Goal: Contribute content

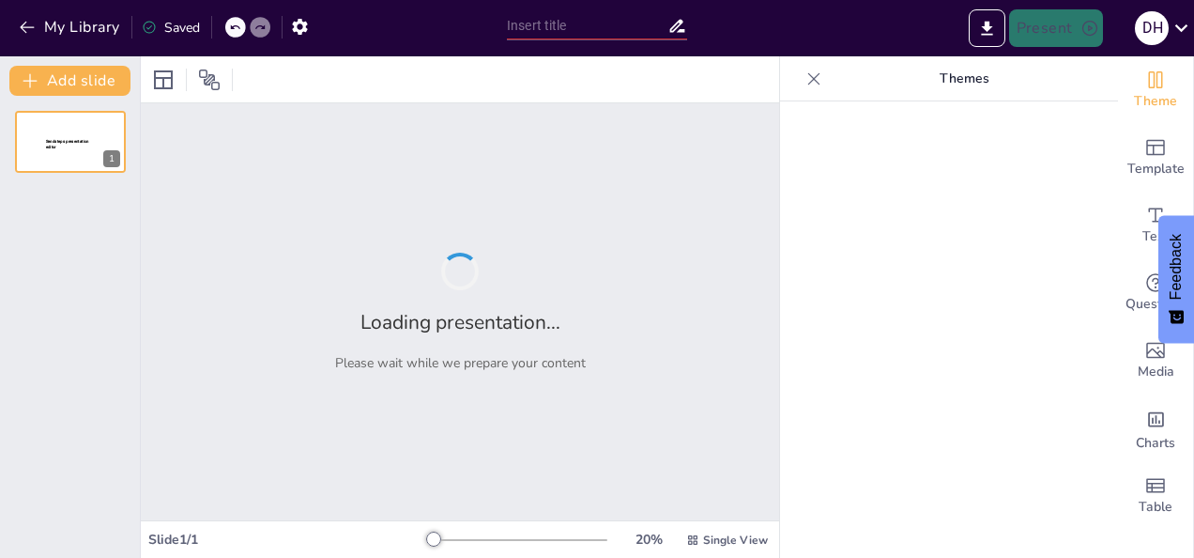
type input "IRI Advocacy, Legislative, Regulatory & Compliance Overview"
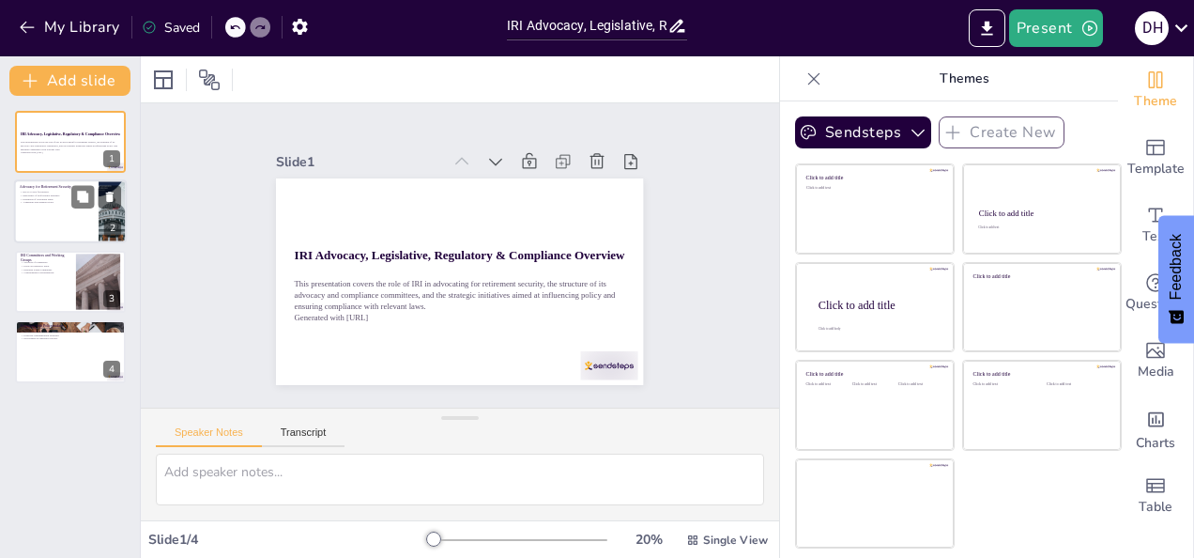
click at [71, 224] on div at bounding box center [70, 212] width 113 height 64
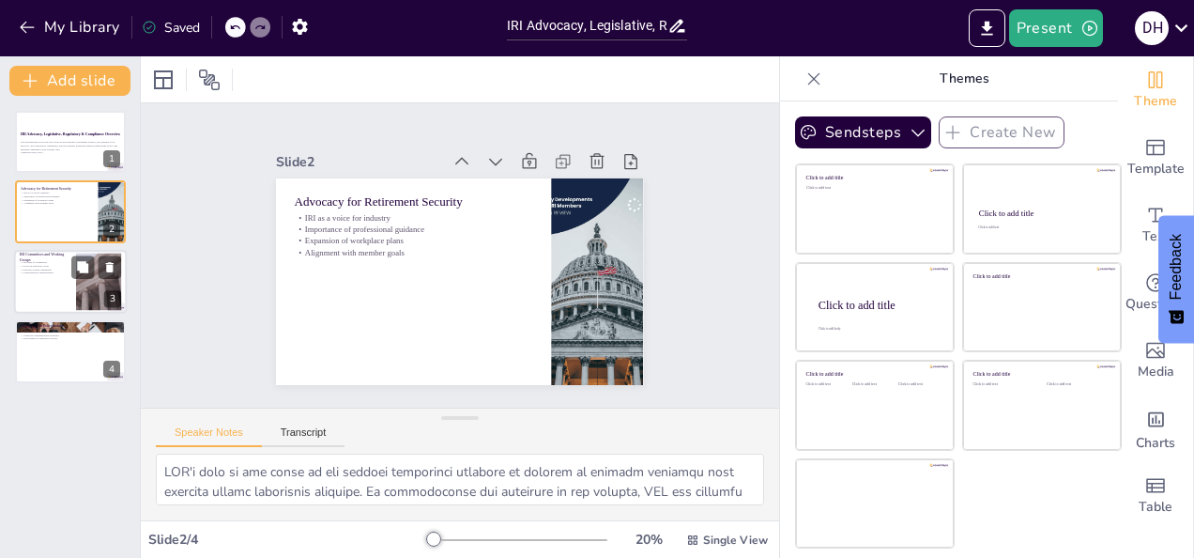
click at [64, 278] on div at bounding box center [70, 282] width 113 height 64
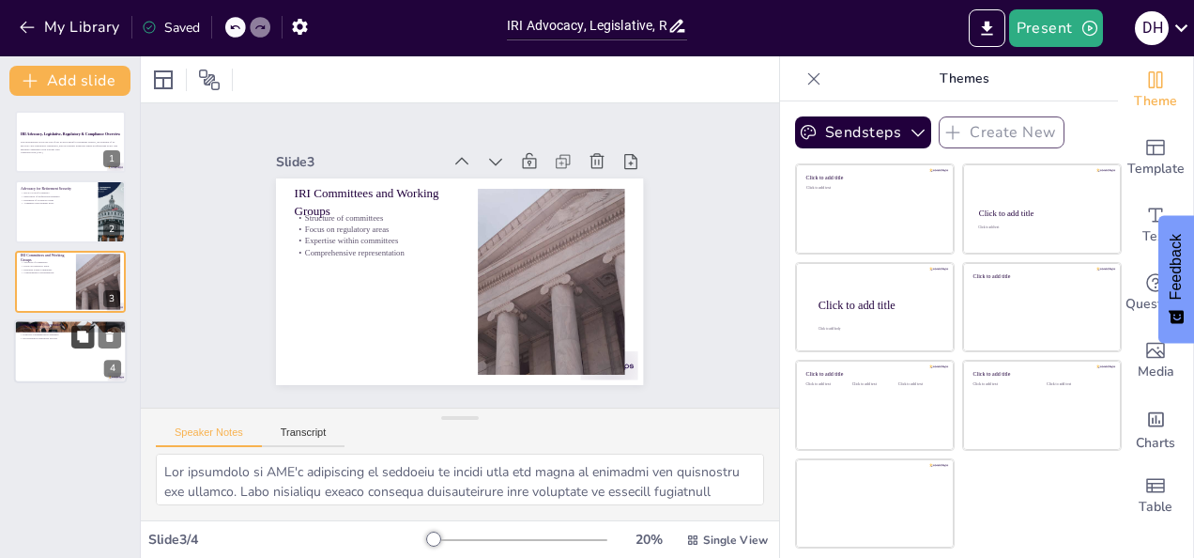
click at [84, 347] on button at bounding box center [82, 337] width 23 height 23
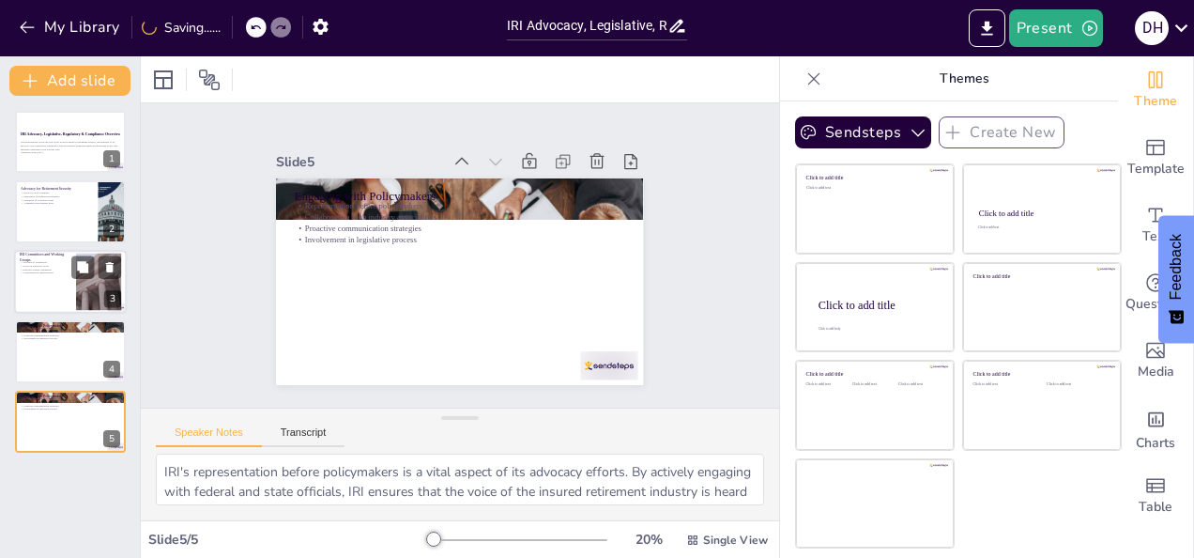
click at [54, 293] on div at bounding box center [70, 282] width 113 height 64
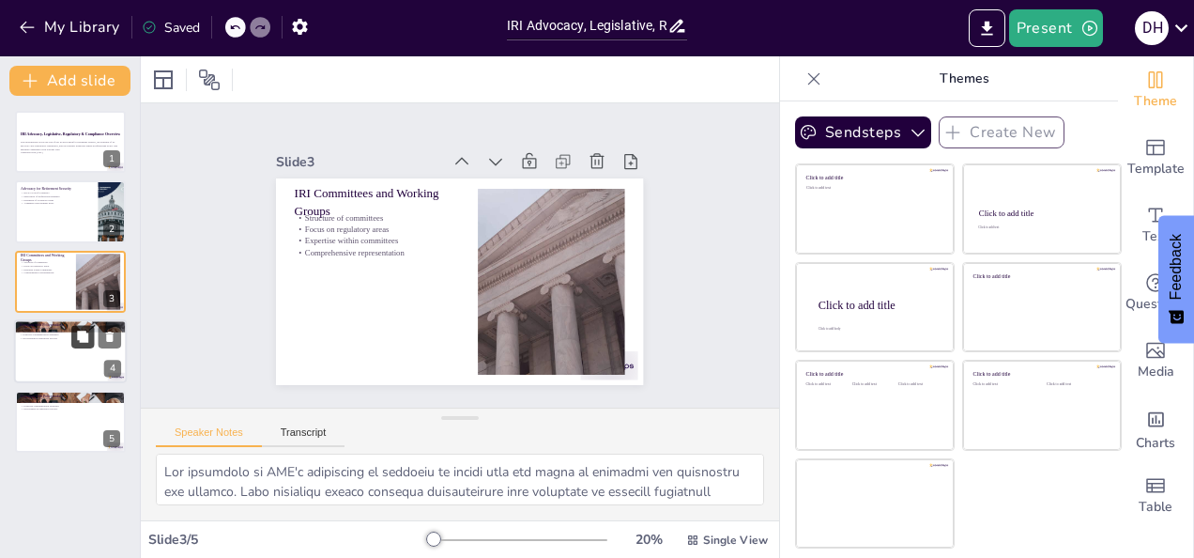
click at [78, 342] on icon at bounding box center [82, 336] width 13 height 13
type textarea "IRI's representation before policymakers is a vital aspect of its advocacy effo…"
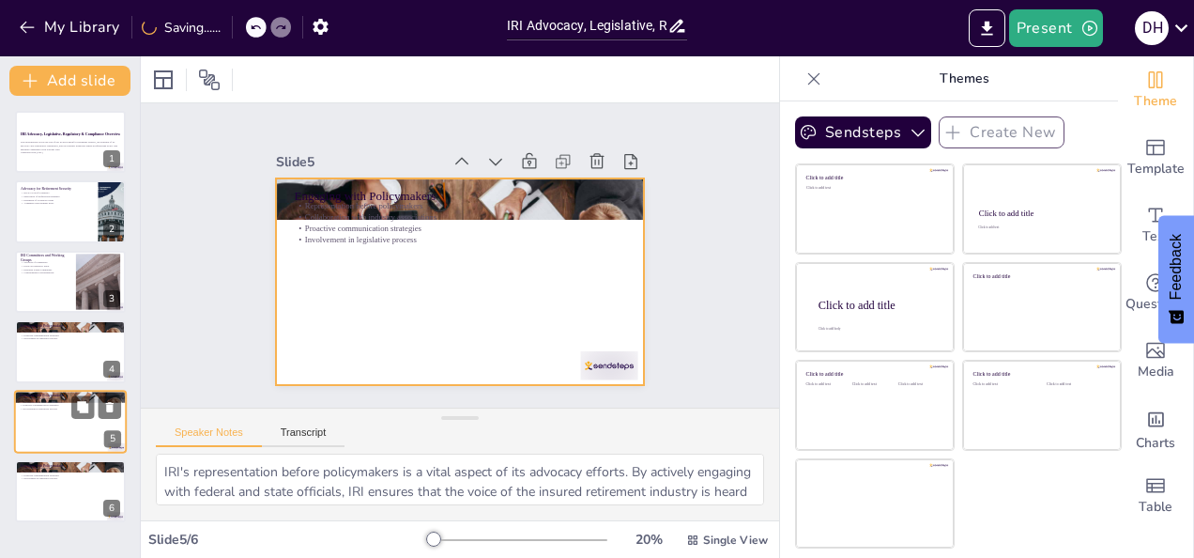
click at [65, 434] on div at bounding box center [70, 422] width 113 height 64
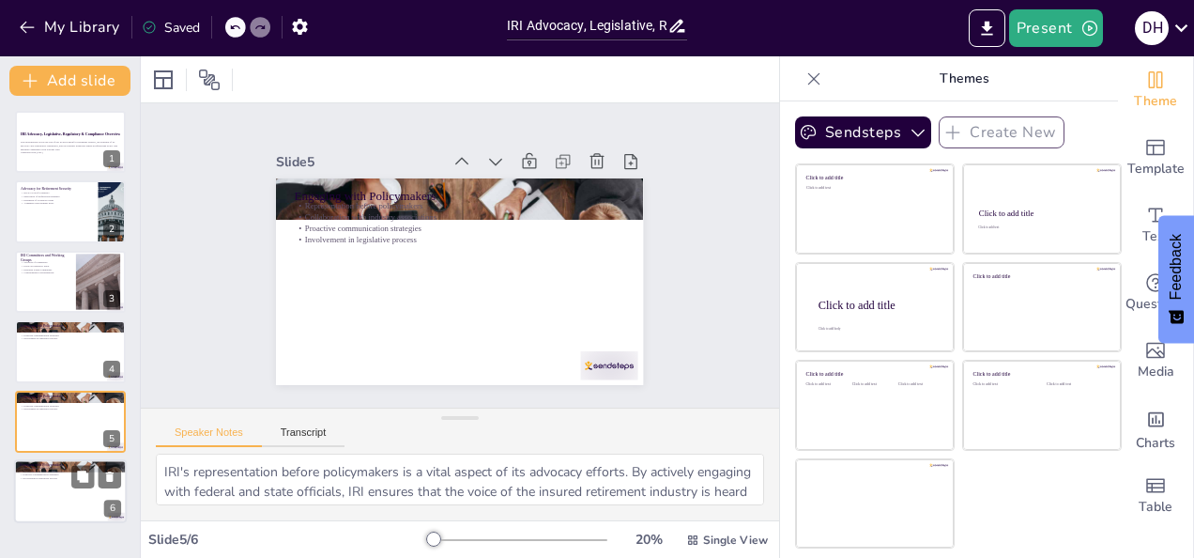
click at [64, 486] on div at bounding box center [70, 491] width 113 height 64
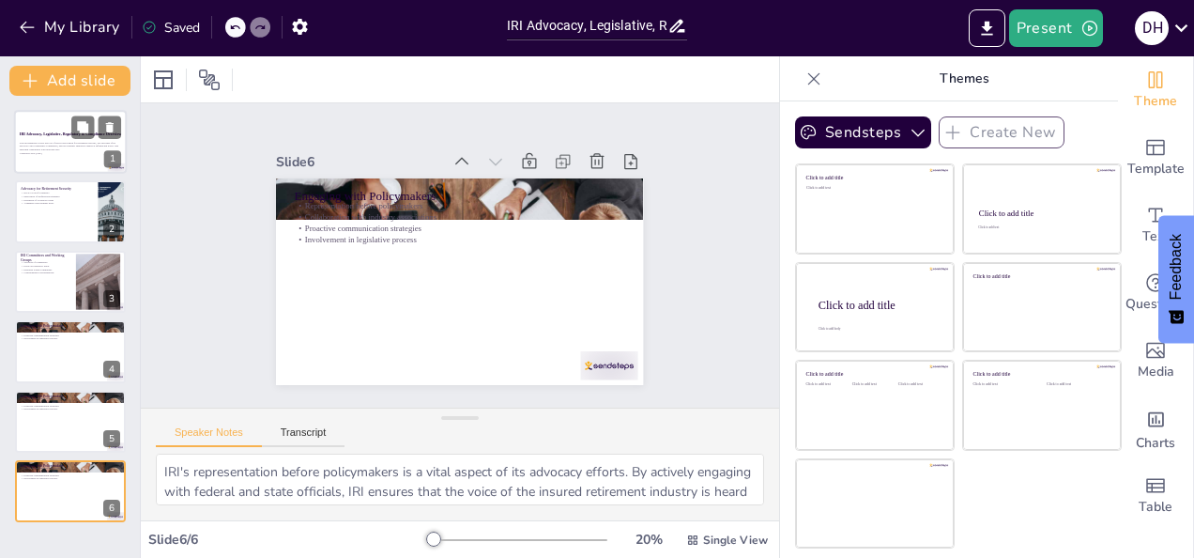
click at [54, 162] on div at bounding box center [70, 142] width 113 height 64
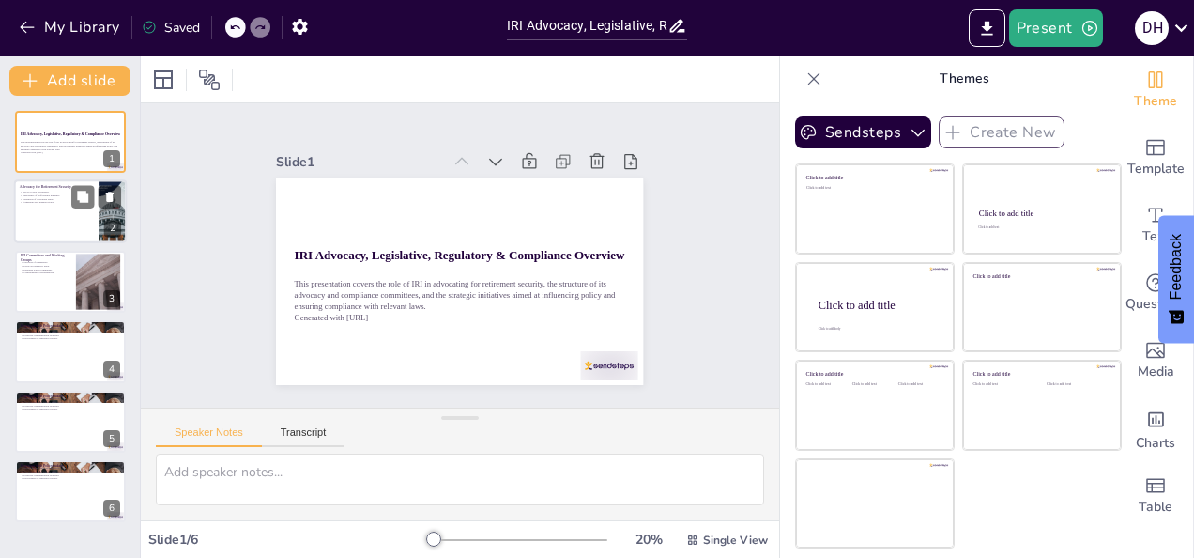
click at [50, 220] on div at bounding box center [70, 212] width 113 height 64
type textarea "IRI's role as the voice of the insured retirement industry is crucial in shapin…"
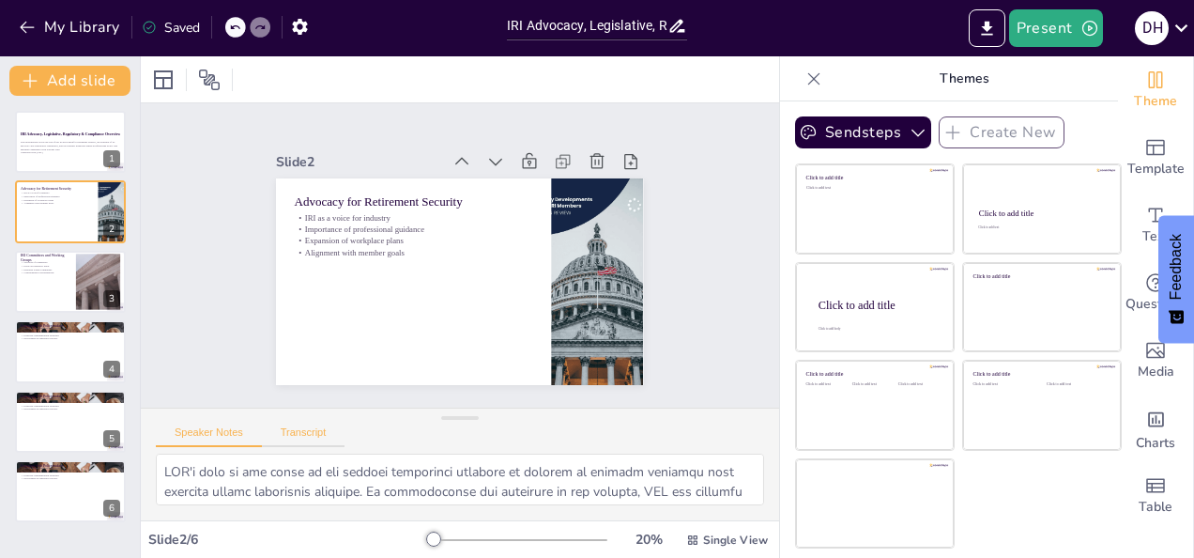
click at [326, 432] on button "Transcript" at bounding box center [304, 436] width 84 height 21
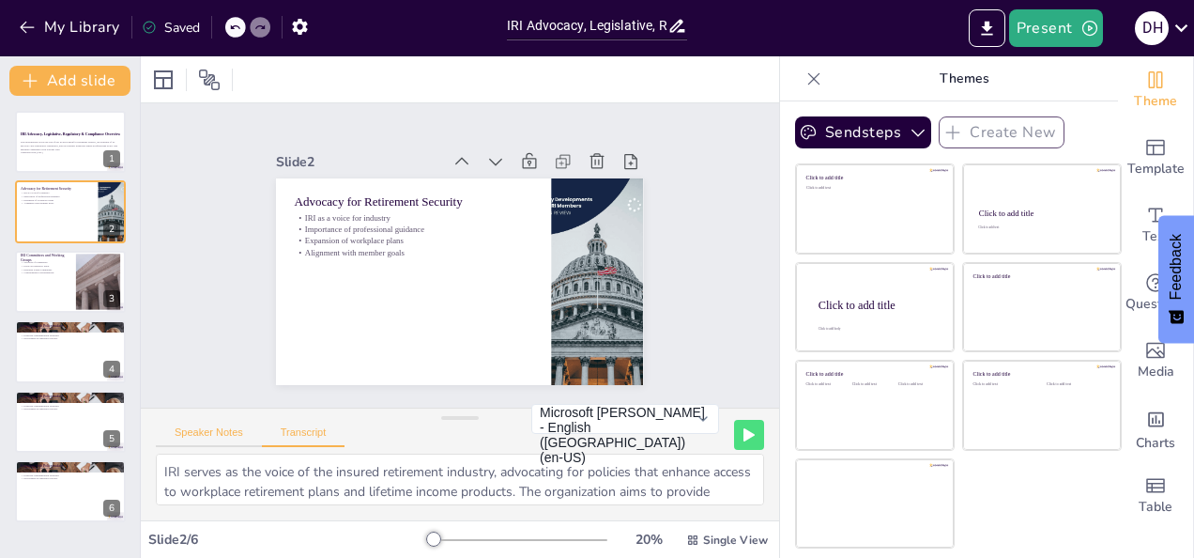
click at [206, 436] on button "Speaker Notes" at bounding box center [209, 436] width 106 height 21
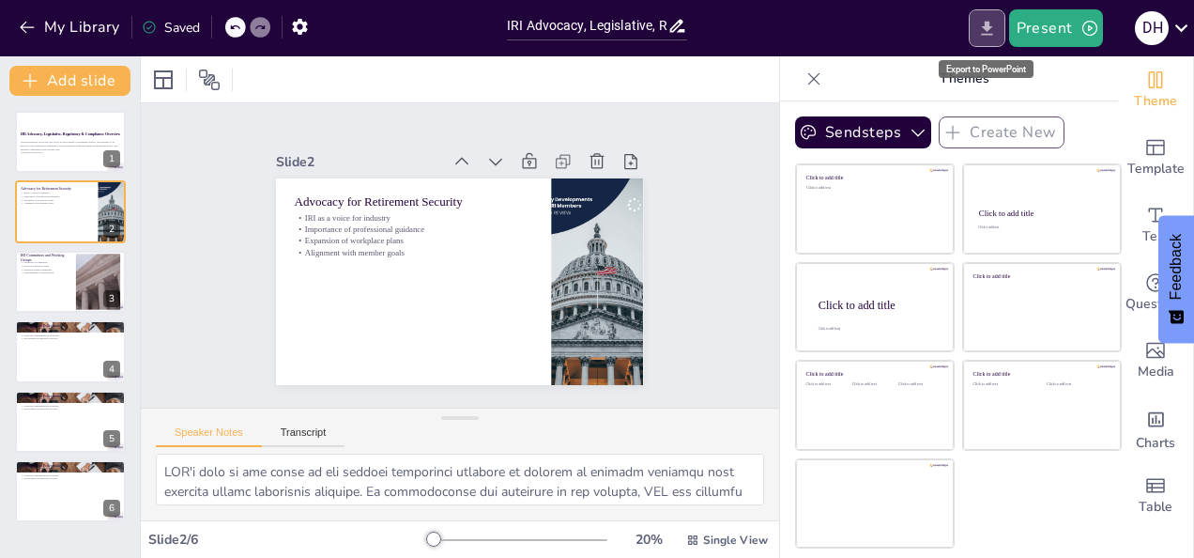
click at [996, 32] on icon "Export to PowerPoint" at bounding box center [987, 29] width 20 height 20
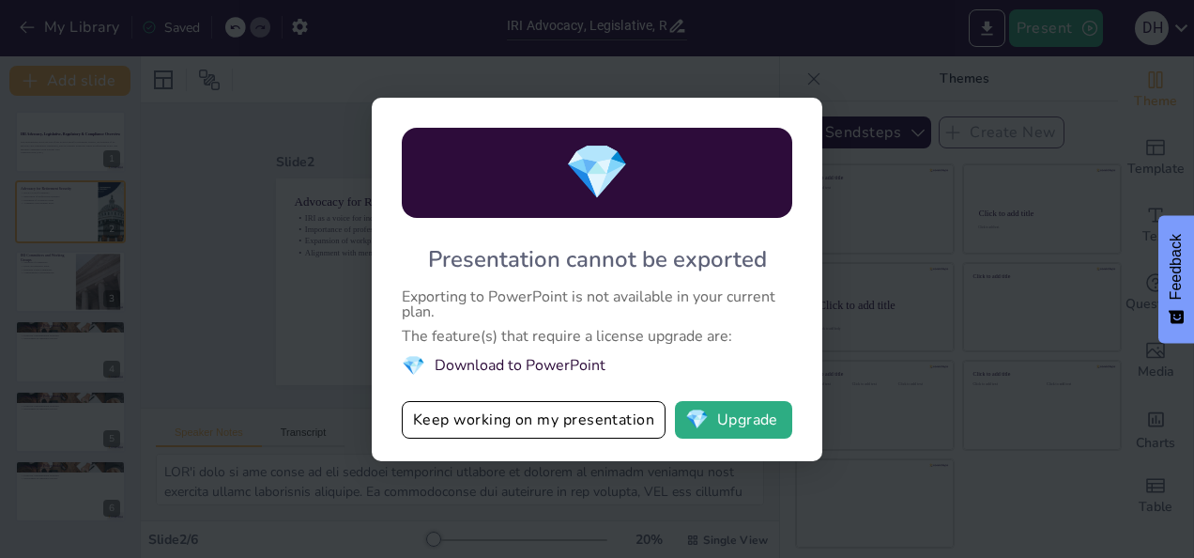
click at [912, 227] on div "💎 Presentation cannot be exported Exporting to PowerPoint is not available in y…" at bounding box center [597, 279] width 1194 height 558
click at [614, 434] on button "Keep working on my presentation" at bounding box center [534, 420] width 264 height 38
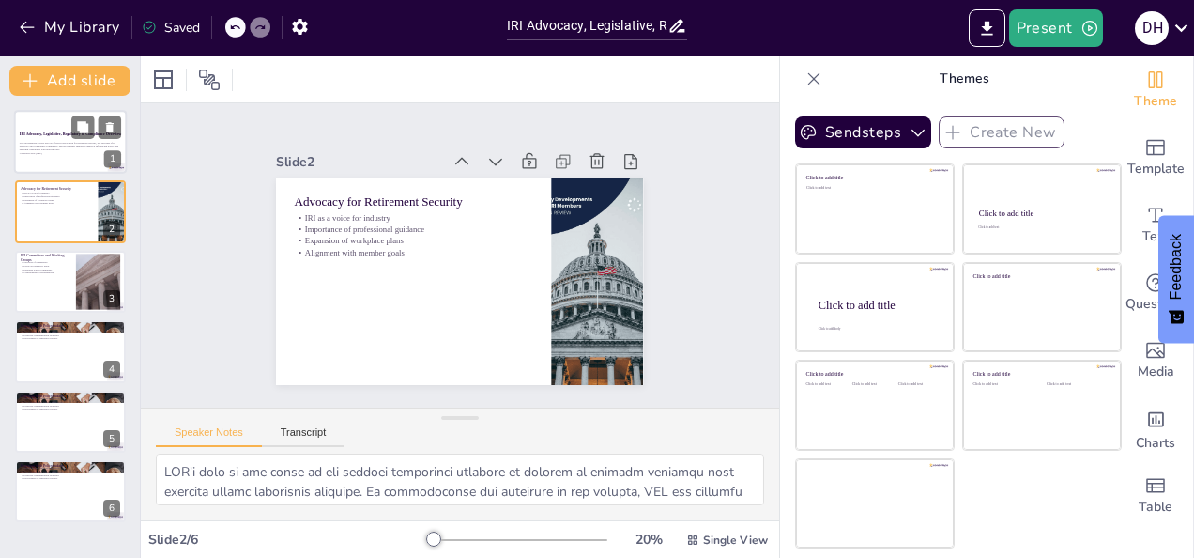
click at [84, 158] on div at bounding box center [70, 142] width 113 height 64
